Goal: Information Seeking & Learning: Learn about a topic

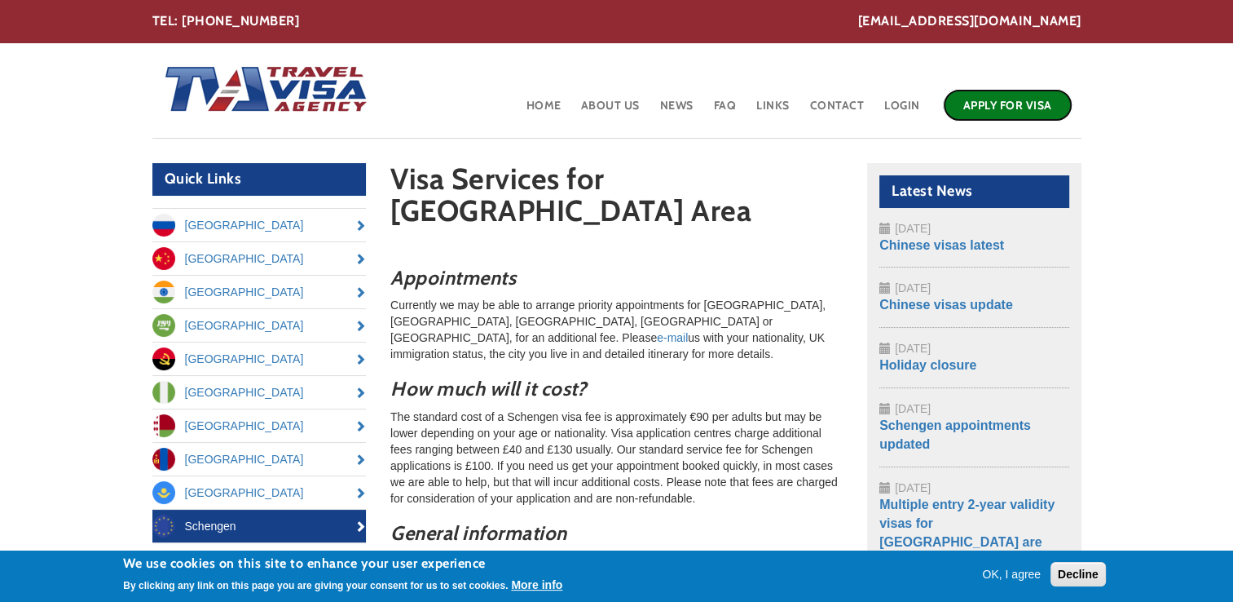
click at [988, 98] on link "Apply for Visa" at bounding box center [1008, 105] width 130 height 33
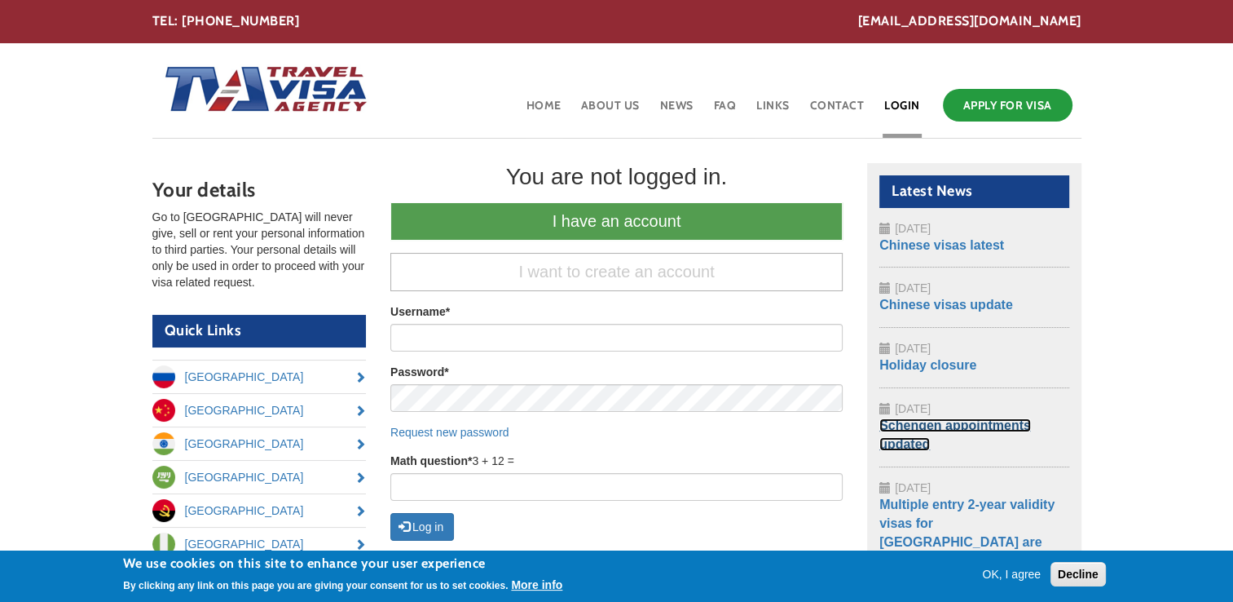
click at [947, 425] on link "Schengen appointments updated" at bounding box center [956, 434] width 152 height 33
